Goal: Task Accomplishment & Management: Manage account settings

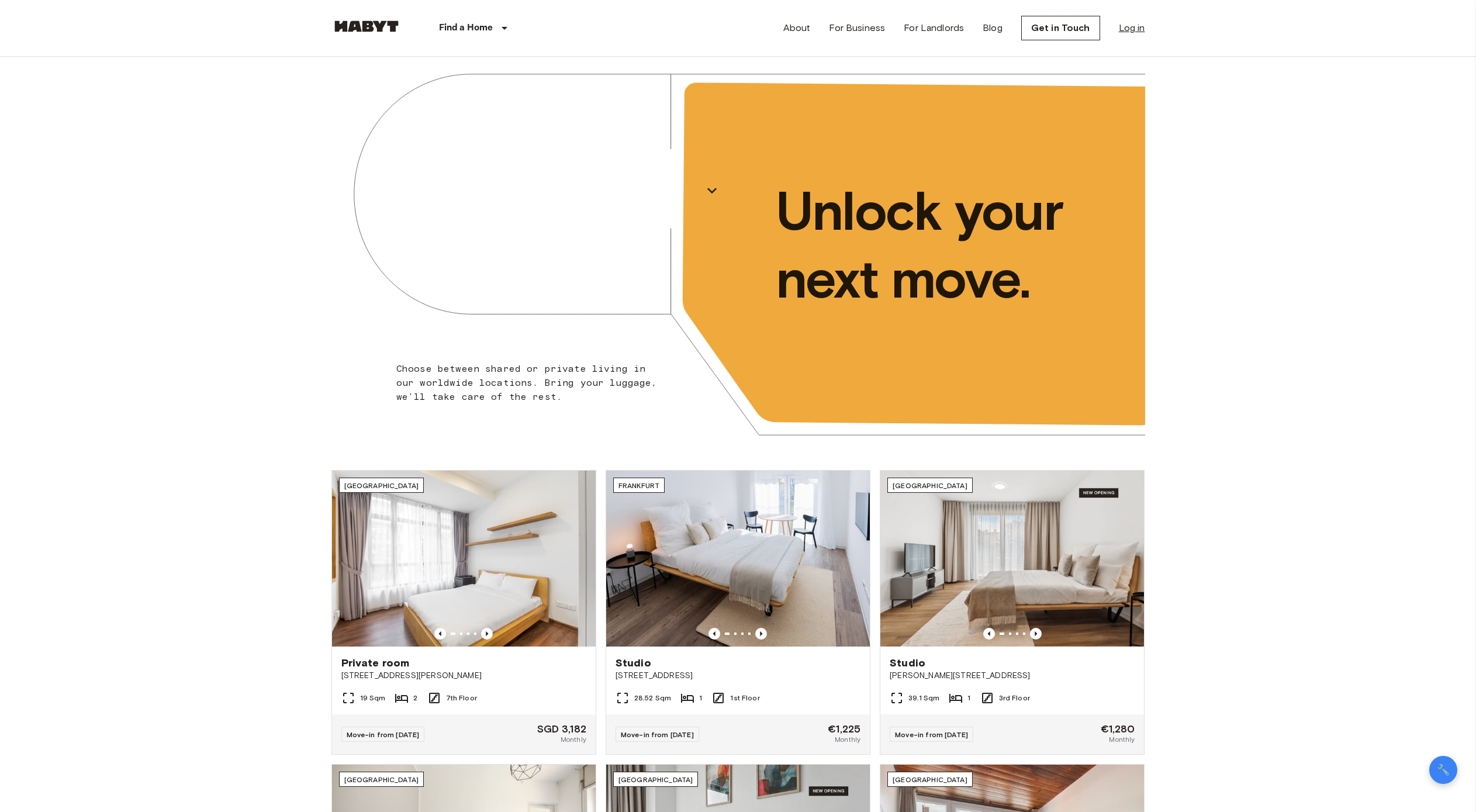
click at [1143, 30] on link "Log in" at bounding box center [1132, 28] width 26 height 14
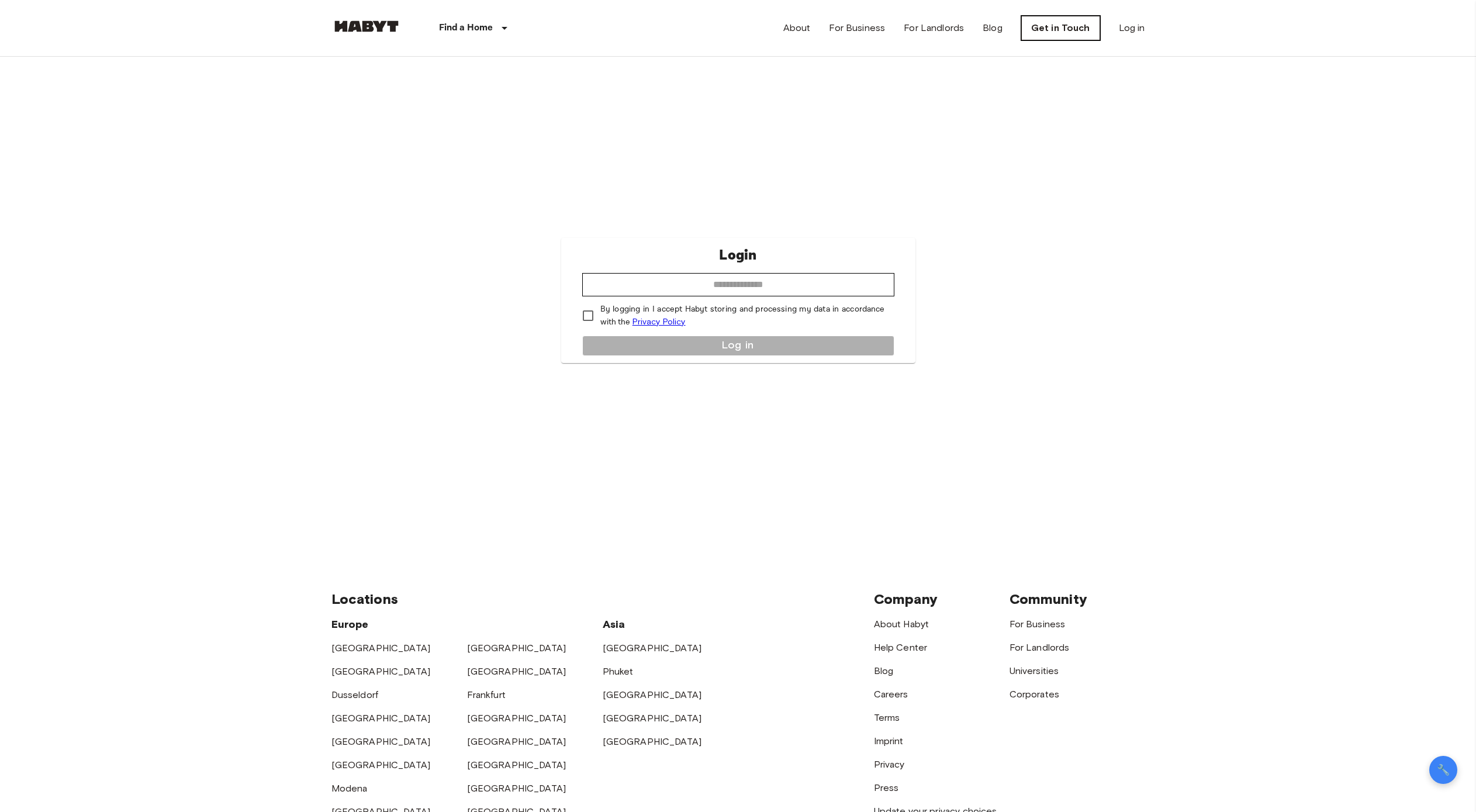
click at [1075, 25] on link "Get in Touch" at bounding box center [1061, 28] width 79 height 24
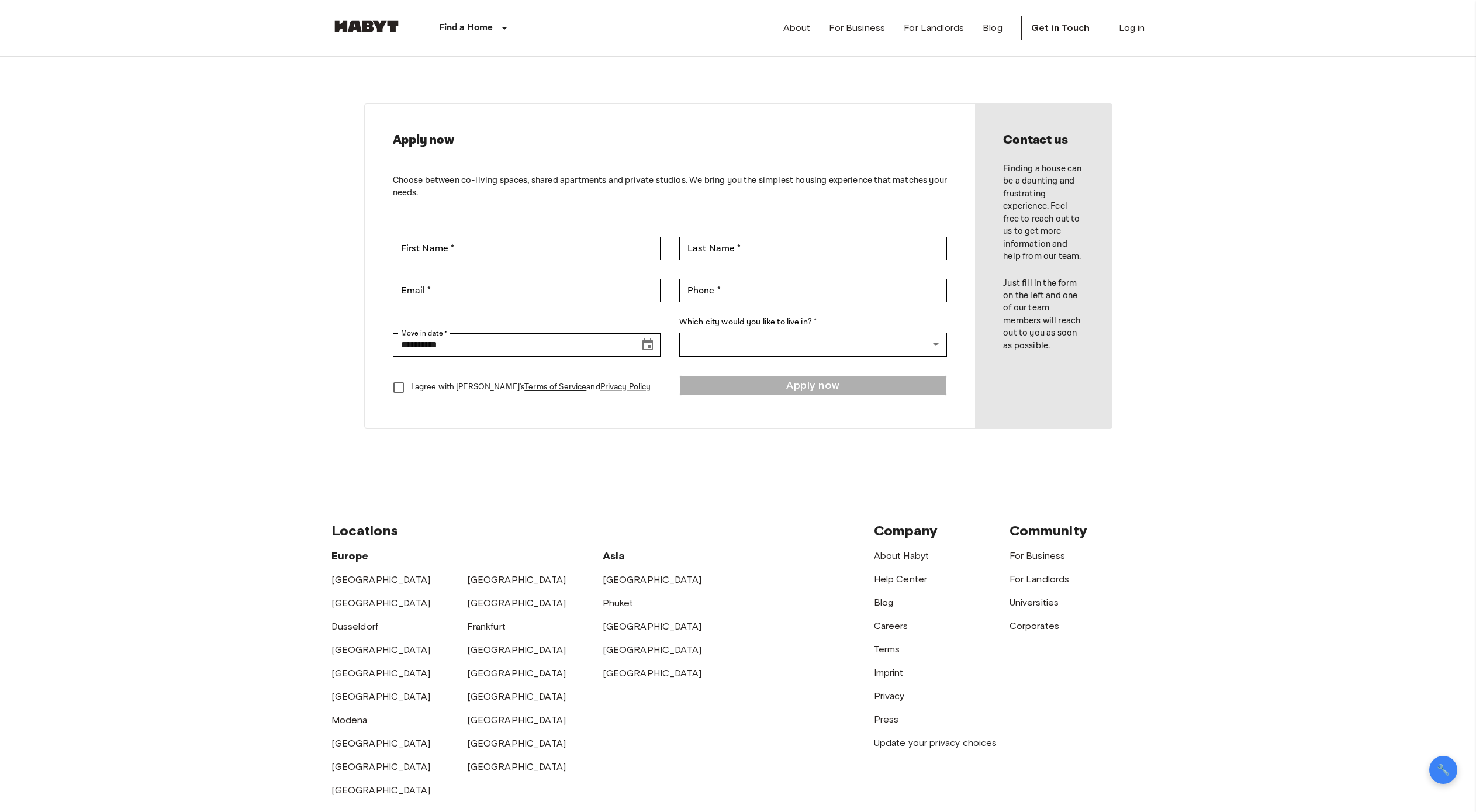
click at [1136, 24] on link "Log in" at bounding box center [1132, 28] width 26 height 14
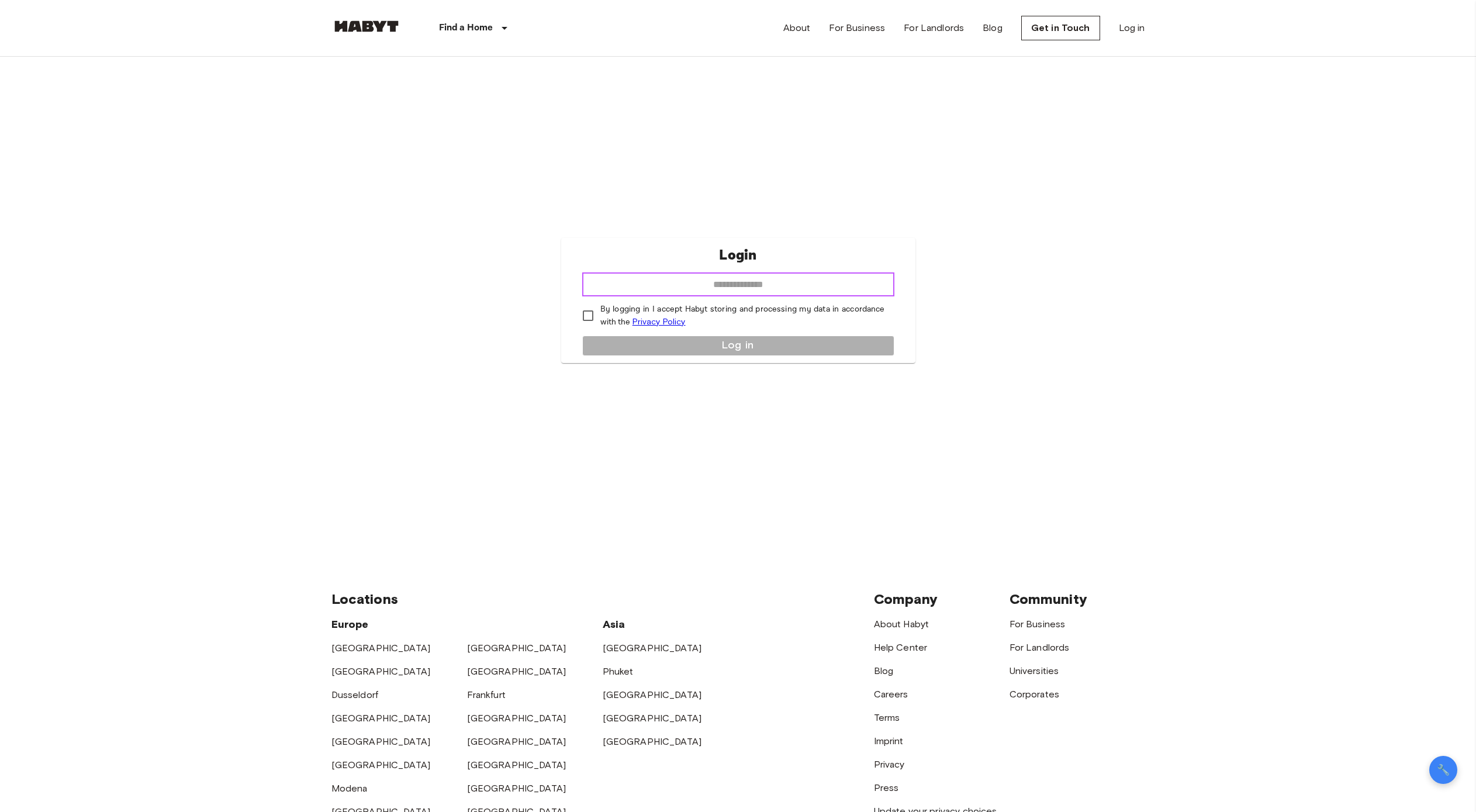
click at [720, 276] on input "email" at bounding box center [738, 284] width 312 height 23
type input "**********"
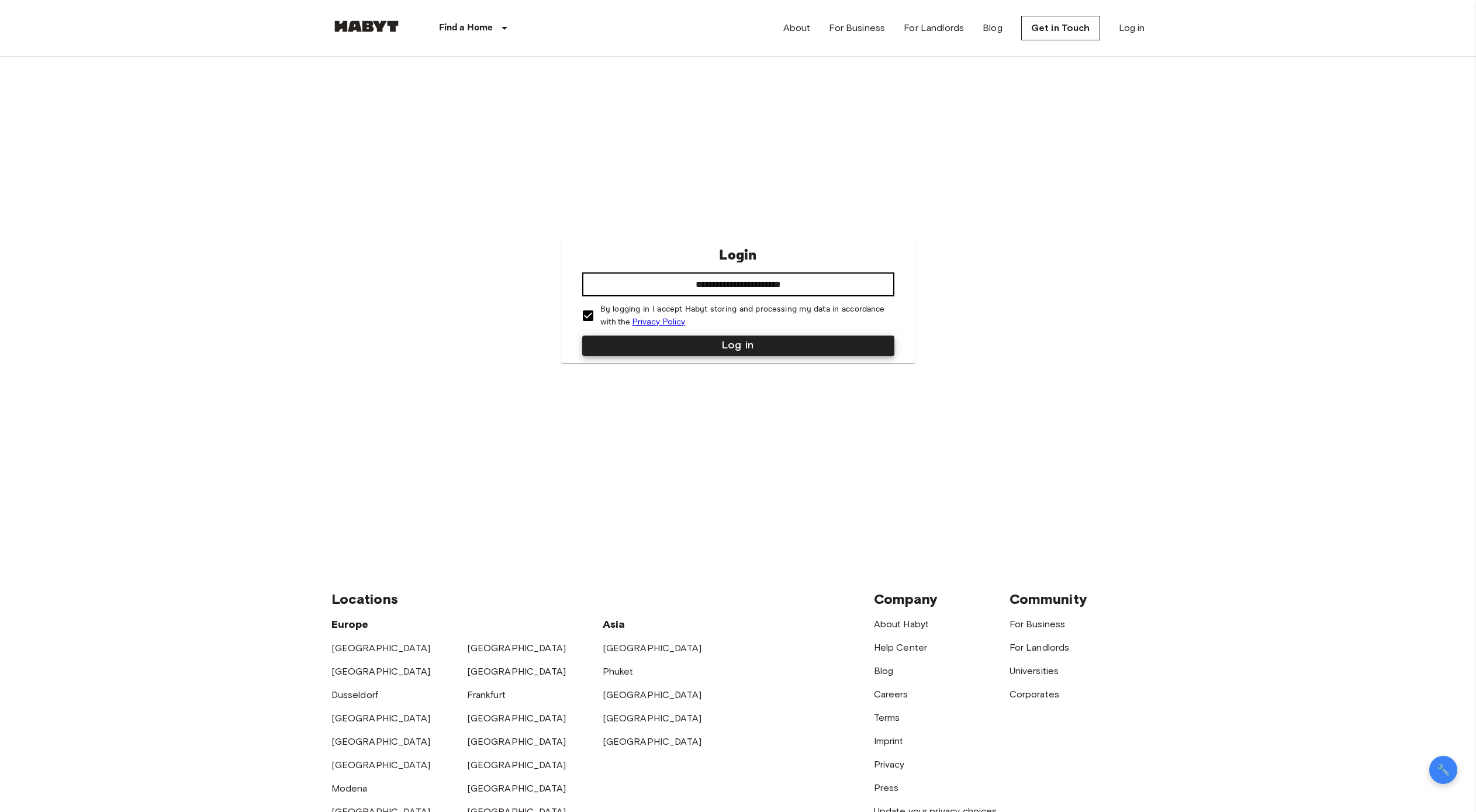
click at [582, 335] on button "Log in" at bounding box center [738, 346] width 312 height 21
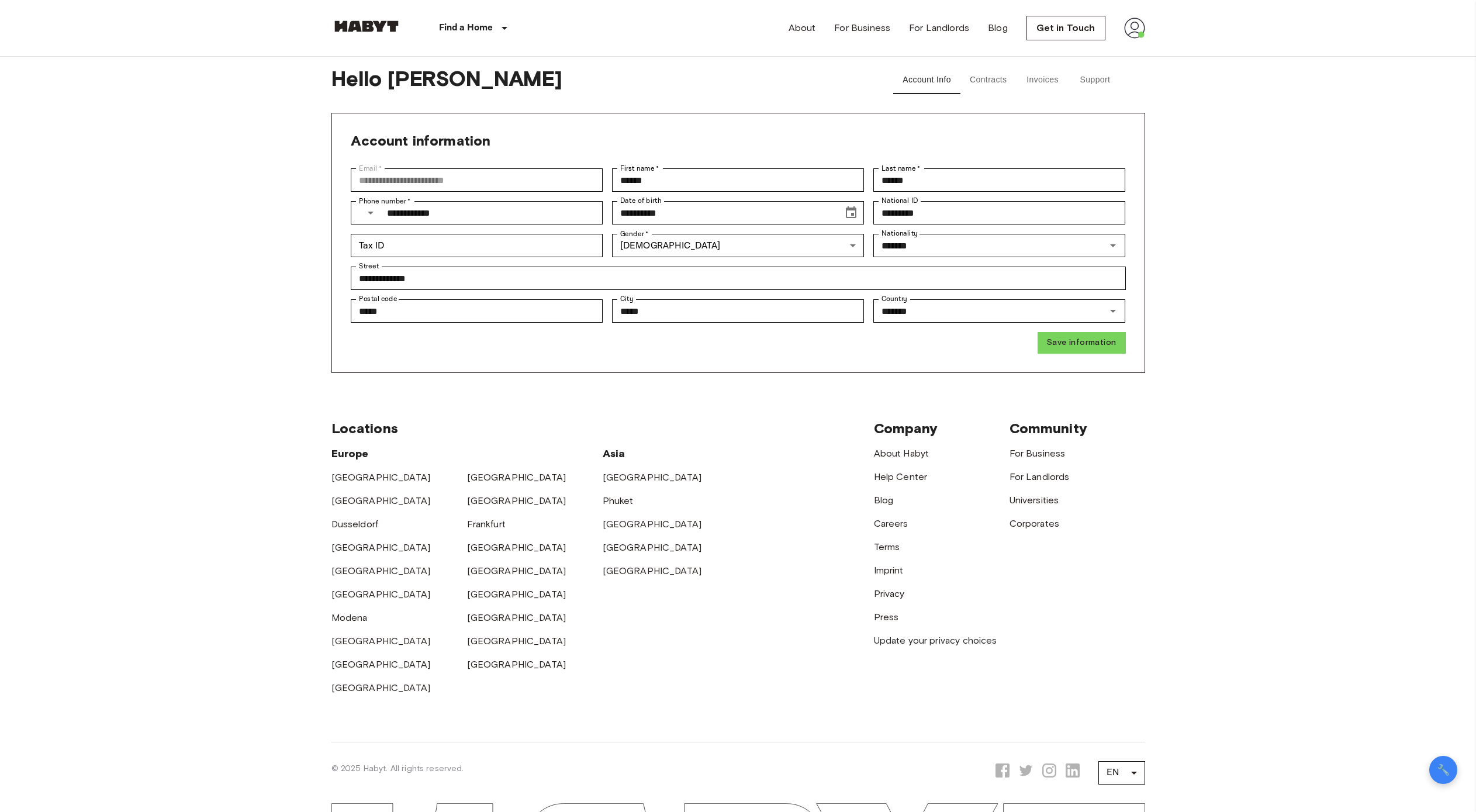
click at [1105, 76] on button "Support" at bounding box center [1095, 80] width 52 height 28
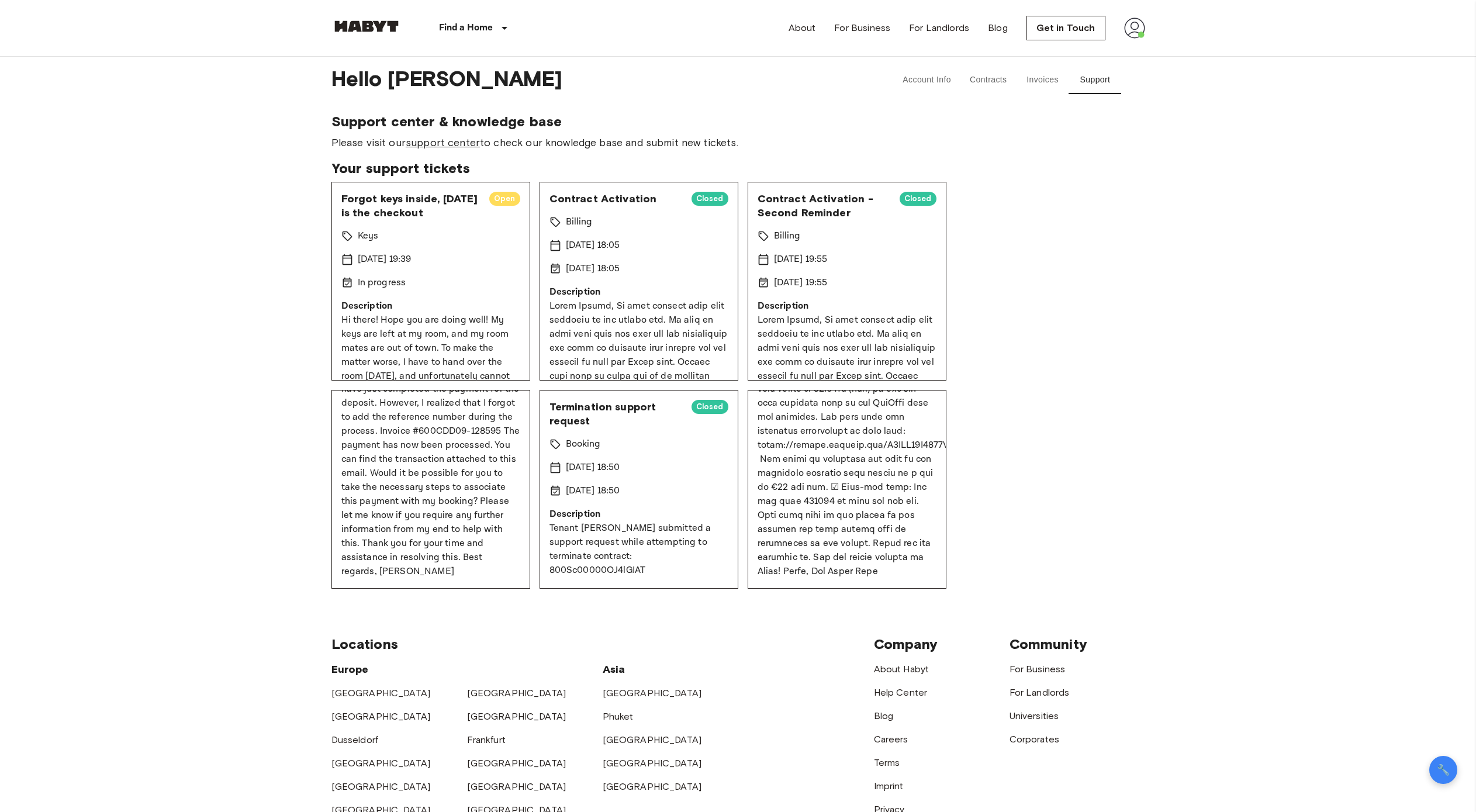
click at [436, 142] on link "support center" at bounding box center [443, 142] width 74 height 13
